Goal: Information Seeking & Learning: Learn about a topic

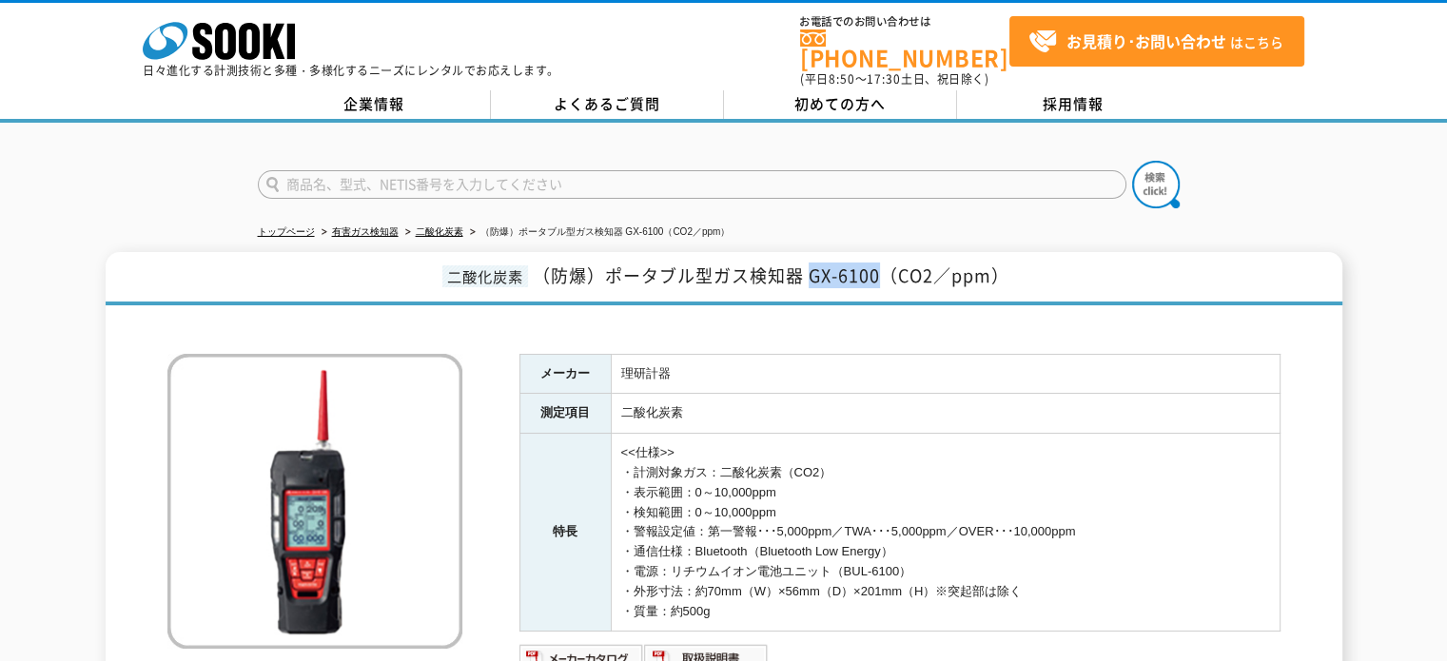
drag, startPoint x: 807, startPoint y: 264, endPoint x: 875, endPoint y: 267, distance: 68.5
click at [879, 266] on span "（防爆）ポータブル型ガス検知器 GX-6100（CO2／ppm）" at bounding box center [771, 276] width 477 height 26
copy span "GX-6100"
